Goal: Information Seeking & Learning: Understand process/instructions

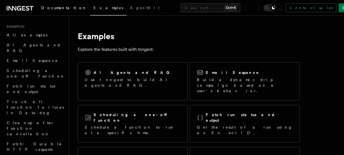
click at [51, 7] on span "Documentation" at bounding box center [64, 8] width 46 height 4
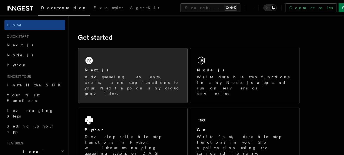
scroll to position [65, 0]
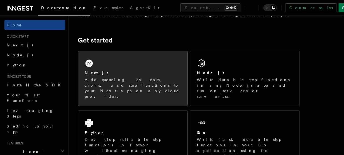
click at [124, 74] on div "Next.js" at bounding box center [133, 73] width 96 height 6
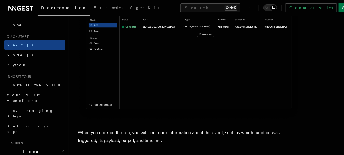
scroll to position [1947, 0]
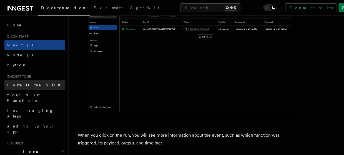
click at [22, 84] on span "Install the SDK" at bounding box center [35, 85] width 57 height 4
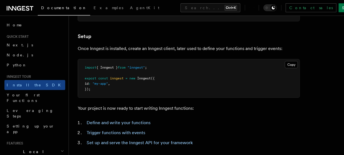
scroll to position [270, 0]
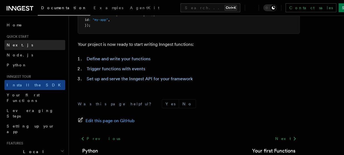
click at [10, 44] on span "Next.js" at bounding box center [20, 45] width 26 height 4
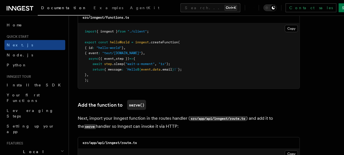
scroll to position [1029, 0]
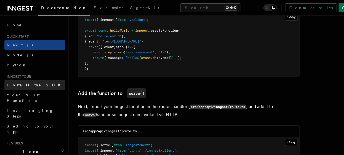
click at [32, 83] on span "Install the SDK" at bounding box center [35, 85] width 57 height 4
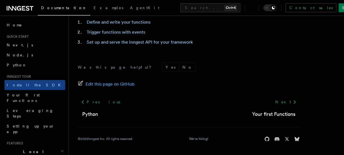
scroll to position [304, 0]
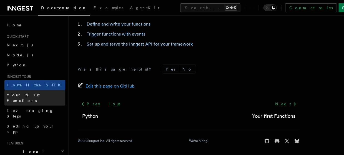
click at [33, 93] on span "Your first Functions" at bounding box center [23, 98] width 33 height 10
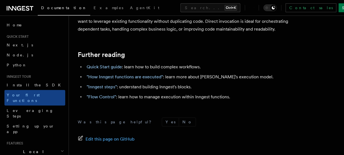
scroll to position [1207, 0]
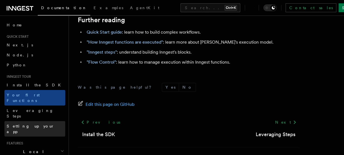
click at [35, 124] on span "Setting up your app" at bounding box center [31, 129] width 48 height 10
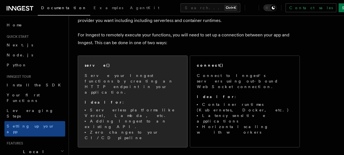
scroll to position [65, 0]
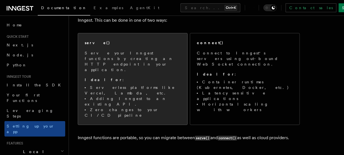
click at [100, 96] on li "Adding Inngest to an existing API." at bounding box center [133, 101] width 96 height 11
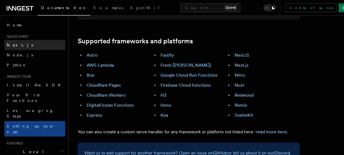
click at [9, 42] on link "Next.js" at bounding box center [34, 45] width 61 height 10
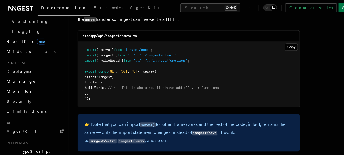
scroll to position [1124, 0]
click at [116, 139] on code "inngest/astro" at bounding box center [102, 141] width 27 height 5
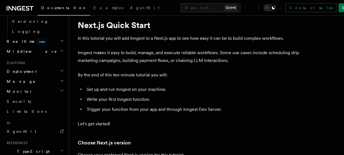
scroll to position [0, 0]
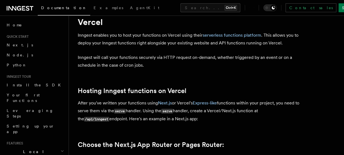
scroll to position [14, 0]
